Goal: Information Seeking & Learning: Learn about a topic

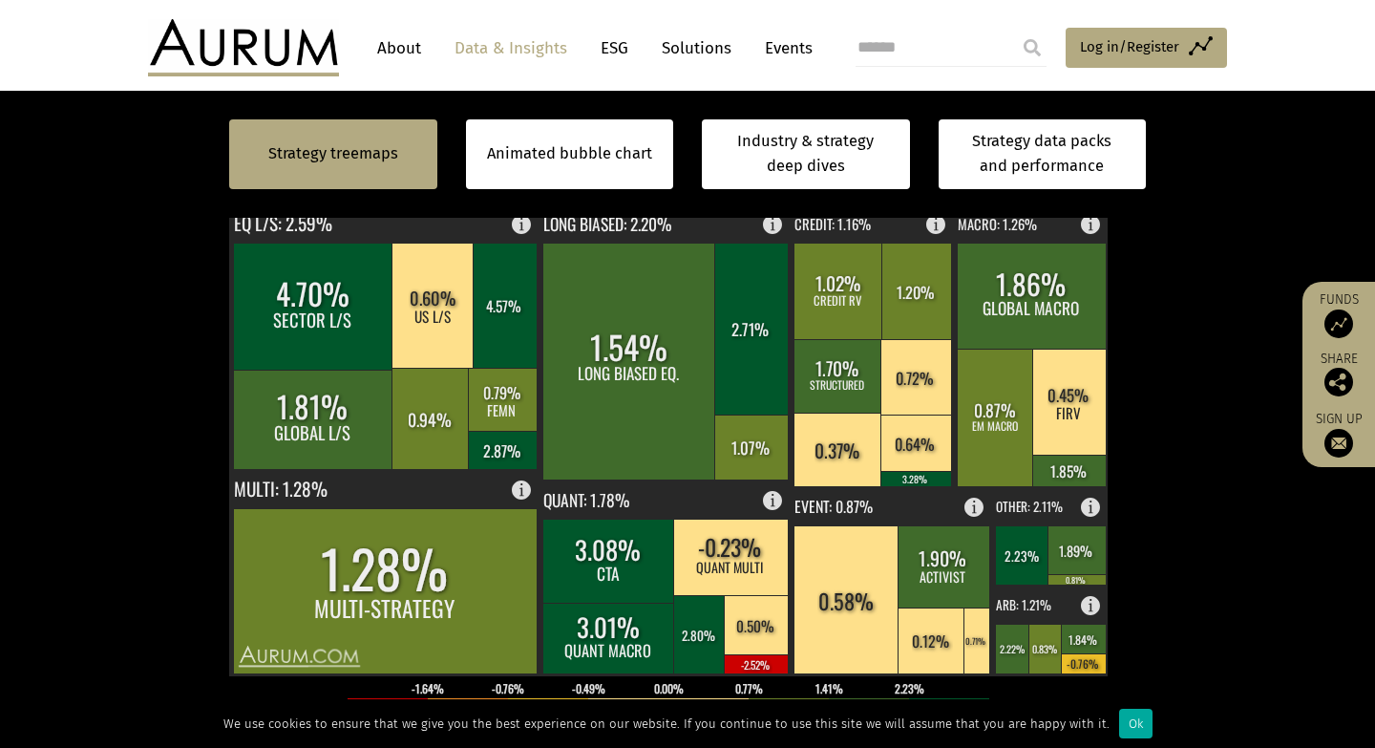
scroll to position [583, 0]
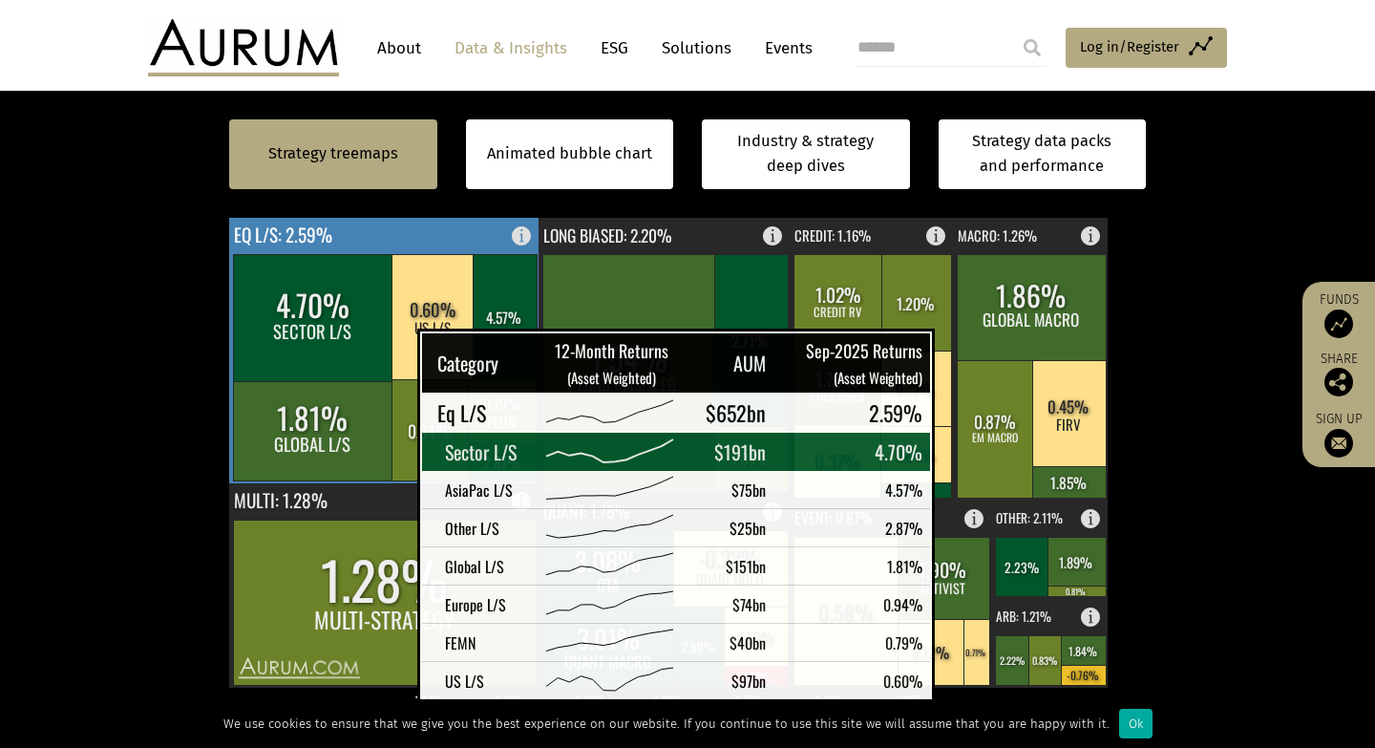
click at [370, 355] on rect at bounding box center [313, 317] width 160 height 127
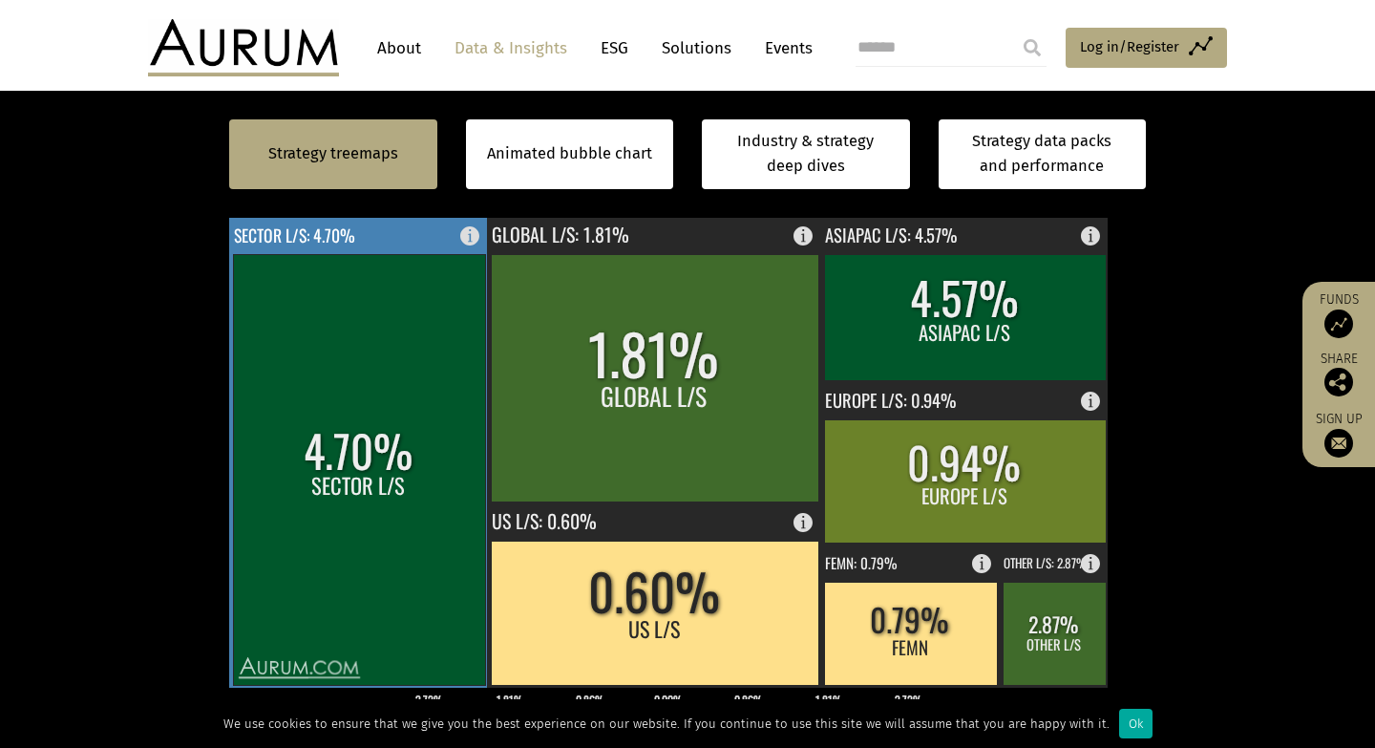
click at [412, 471] on rect at bounding box center [359, 469] width 252 height 431
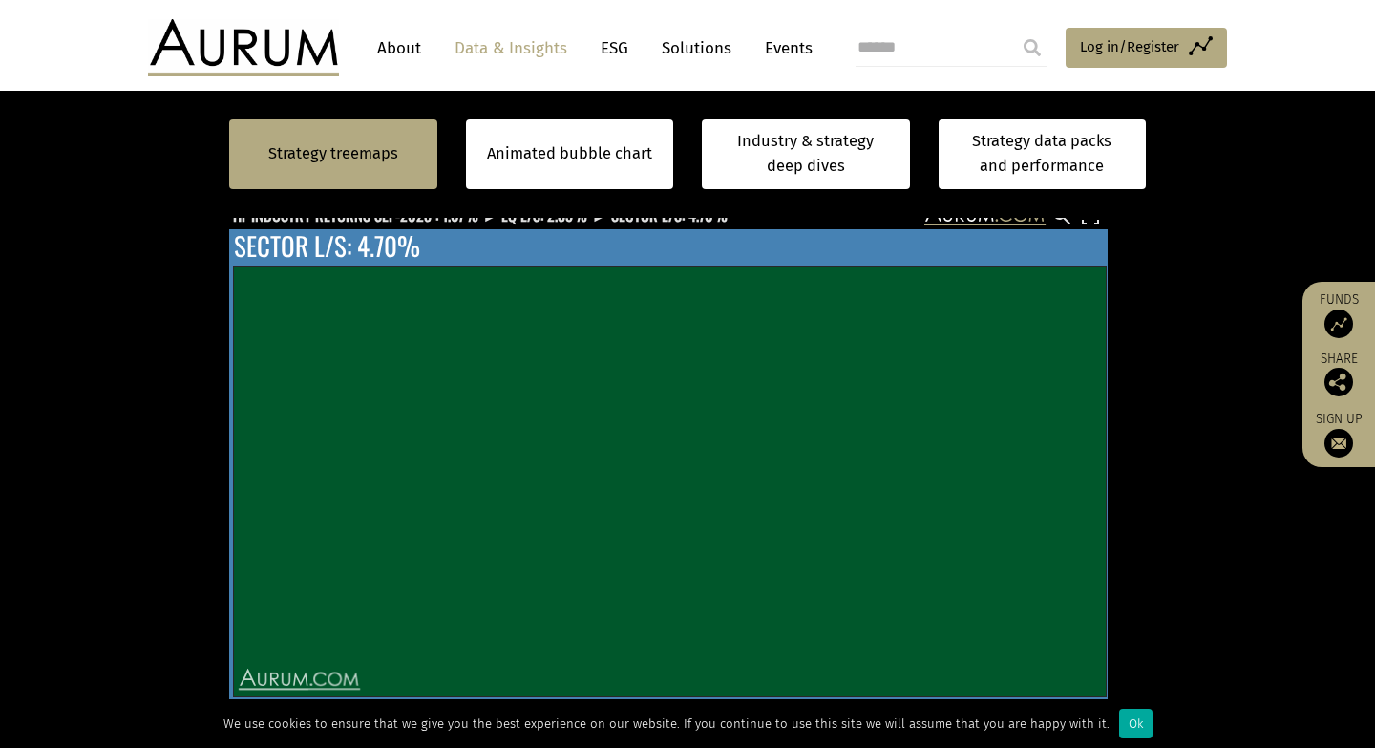
scroll to position [0, 0]
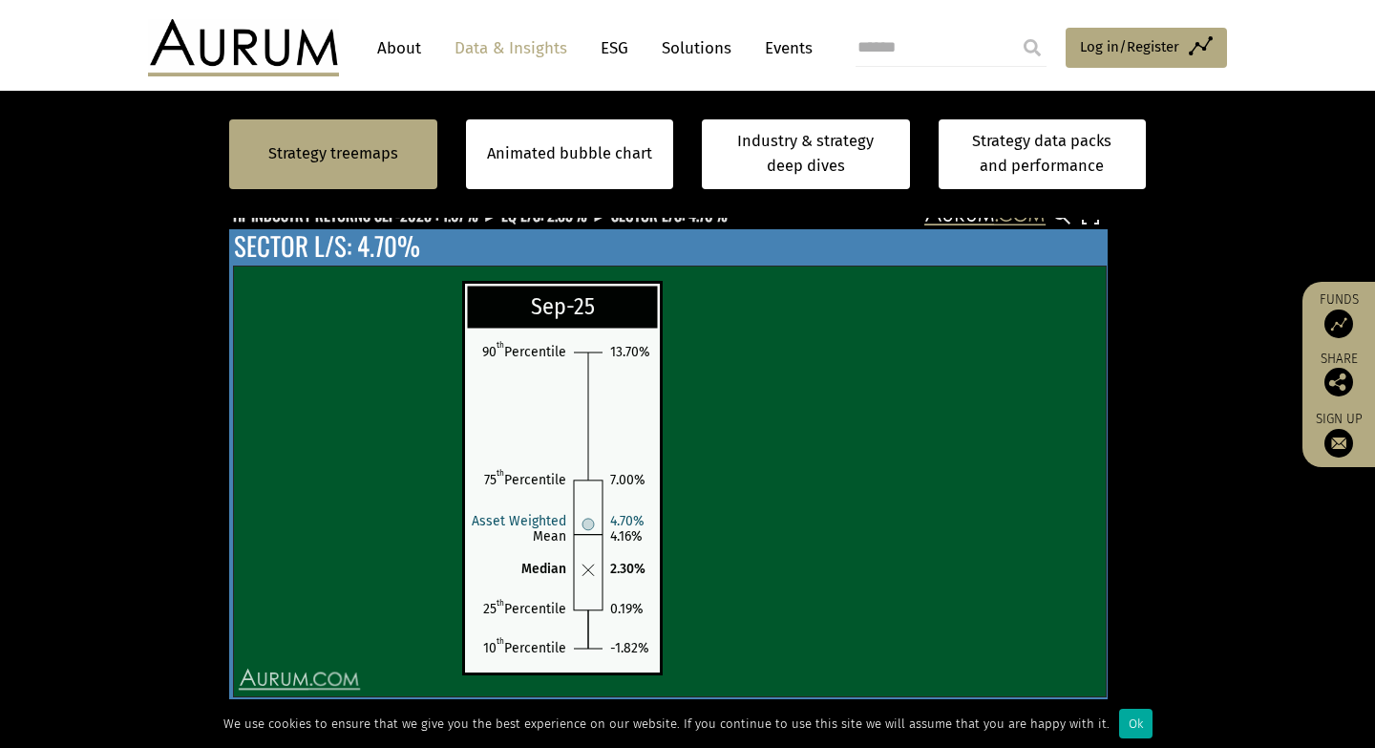
click at [1039, 493] on circle at bounding box center [1037, 493] width 6 height 6
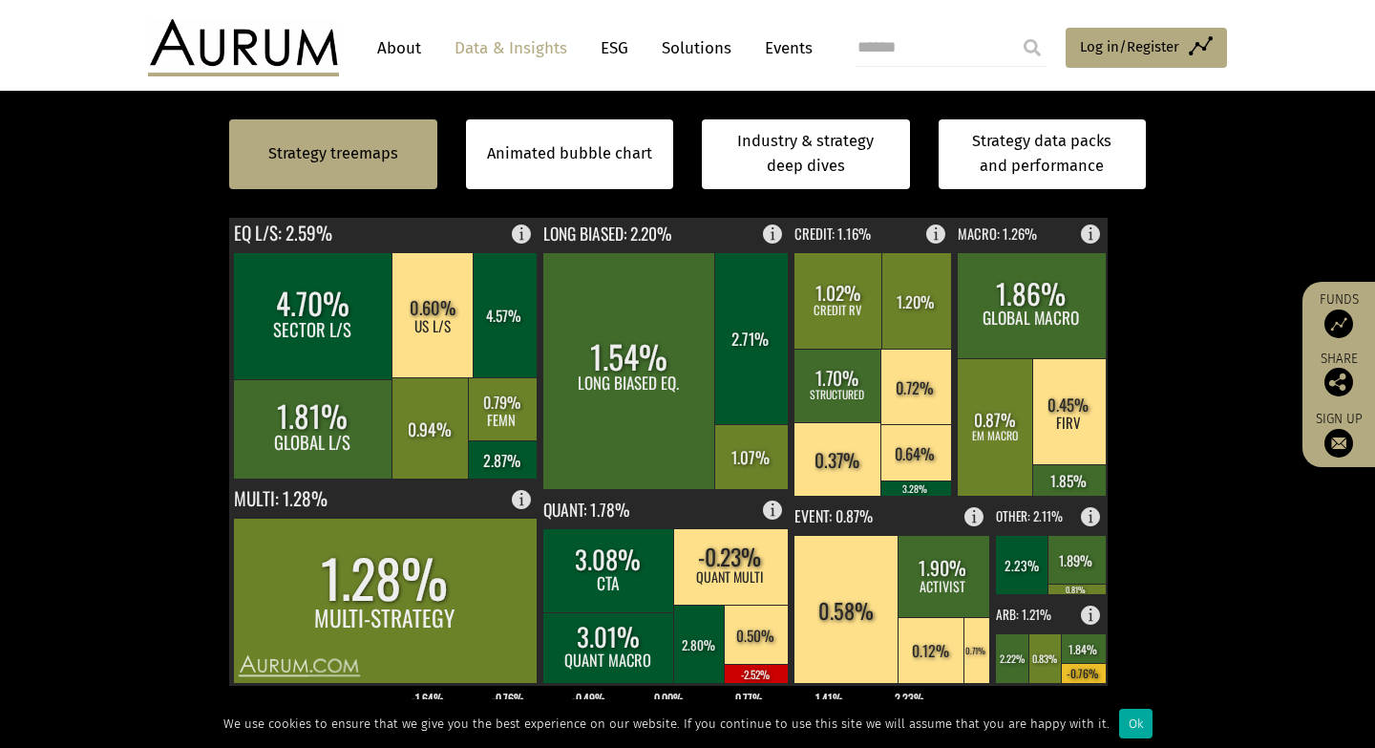
scroll to position [581, 0]
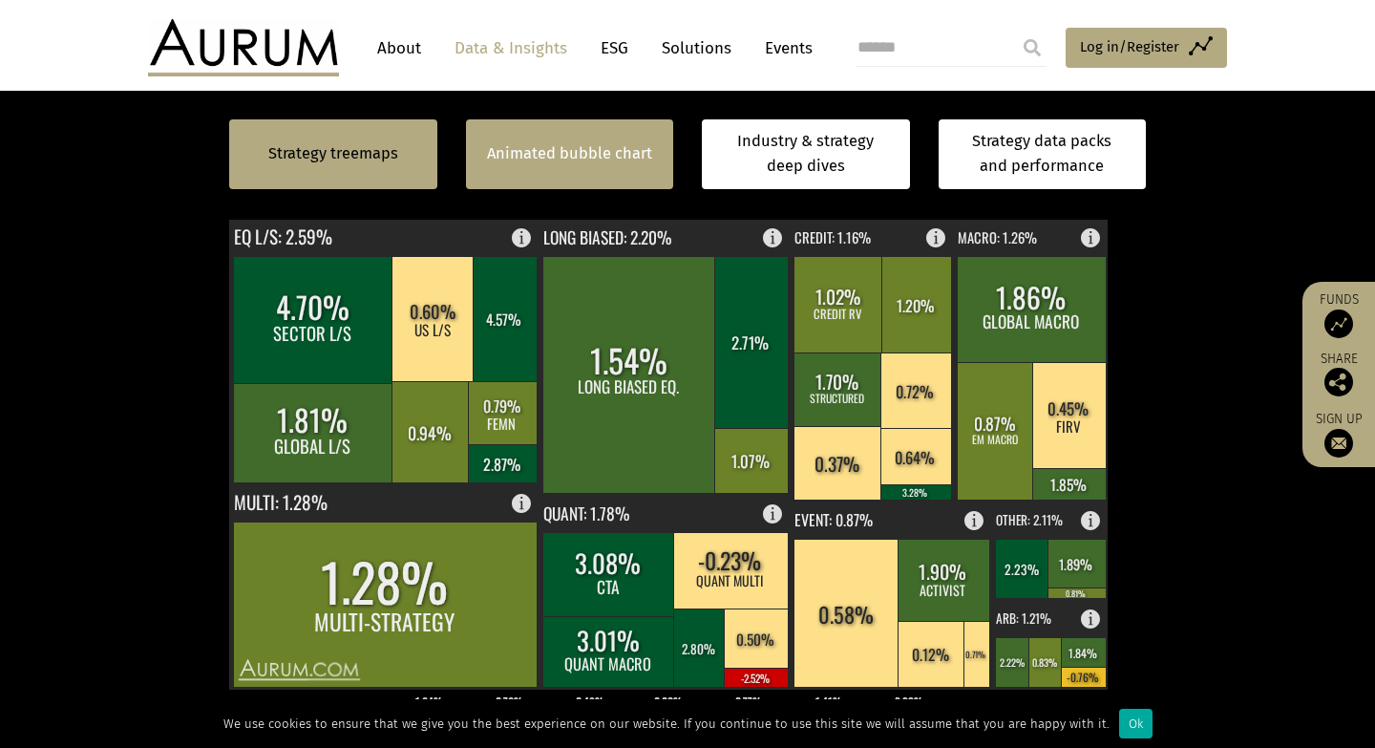
click at [627, 155] on link "Animated bubble chart" at bounding box center [569, 153] width 165 height 25
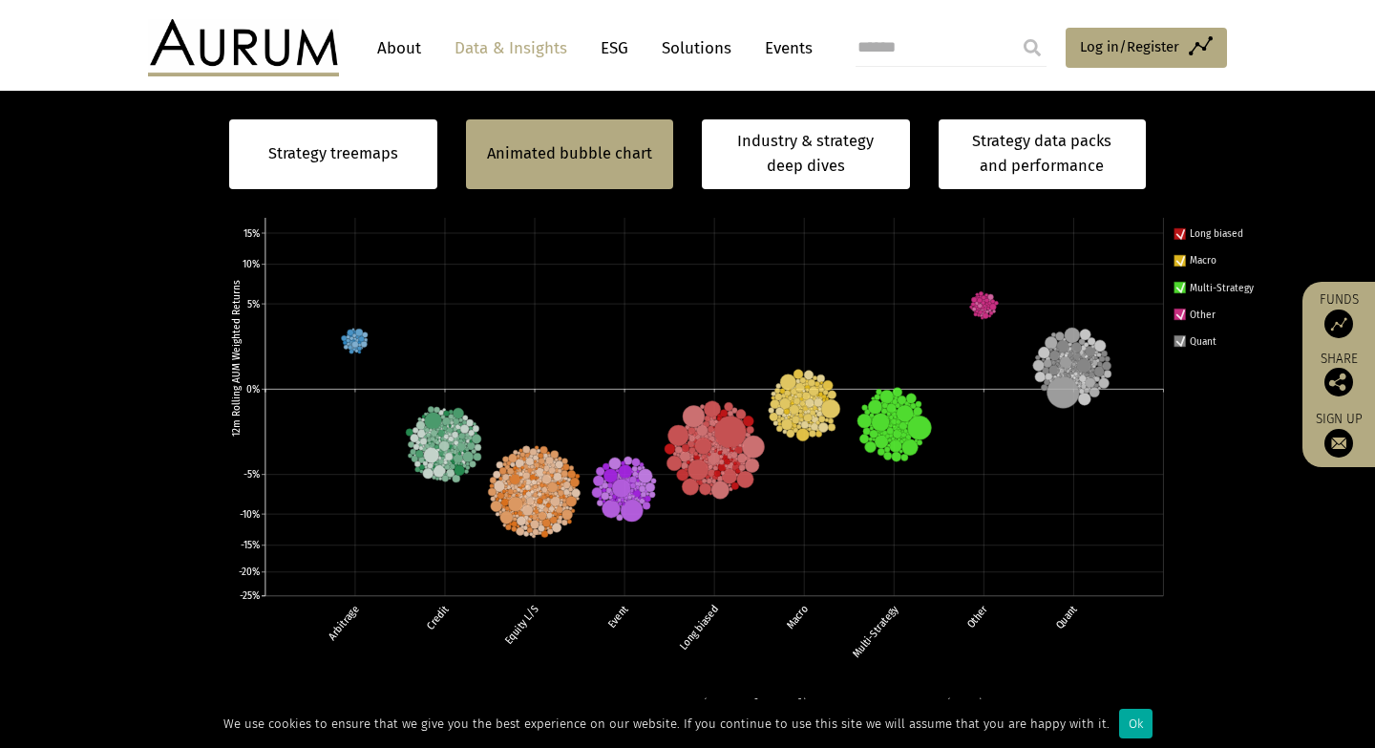
scroll to position [691, 0]
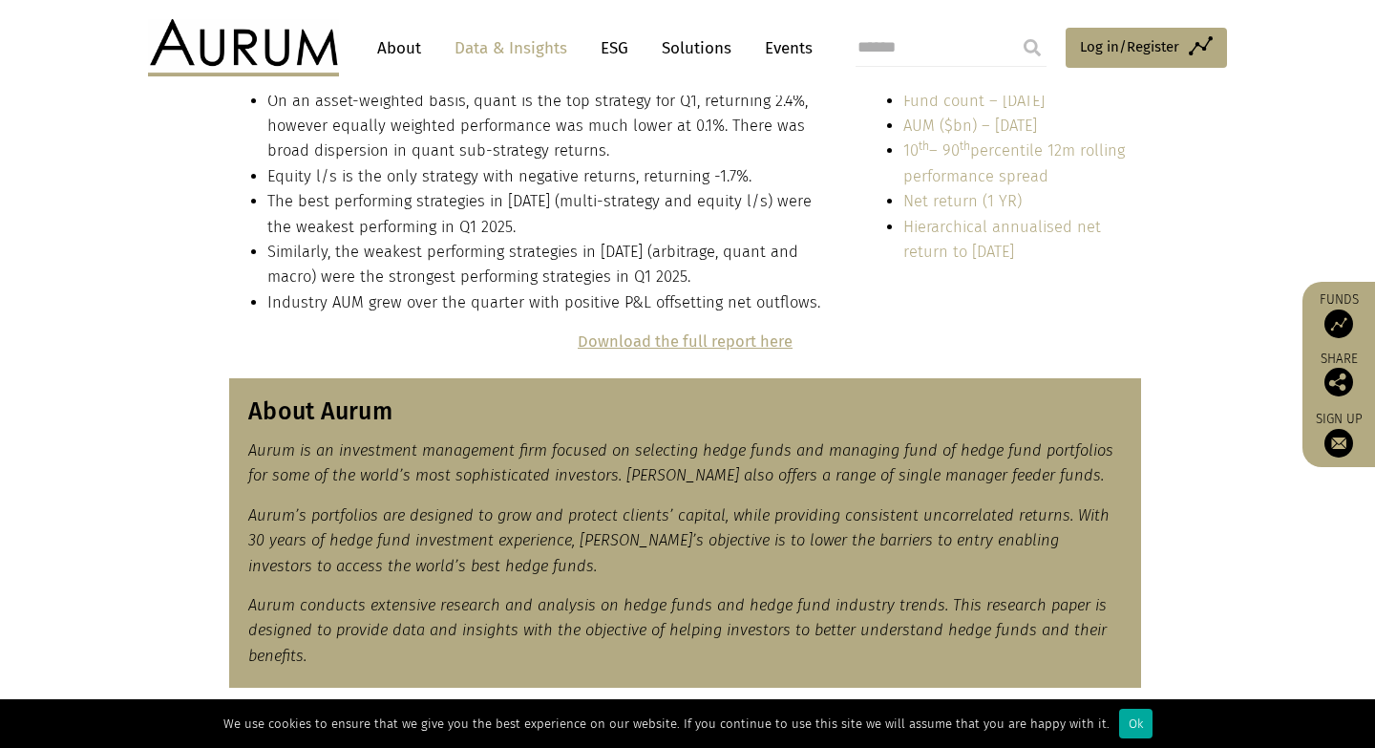
scroll to position [508, 0]
